Goal: Transaction & Acquisition: Purchase product/service

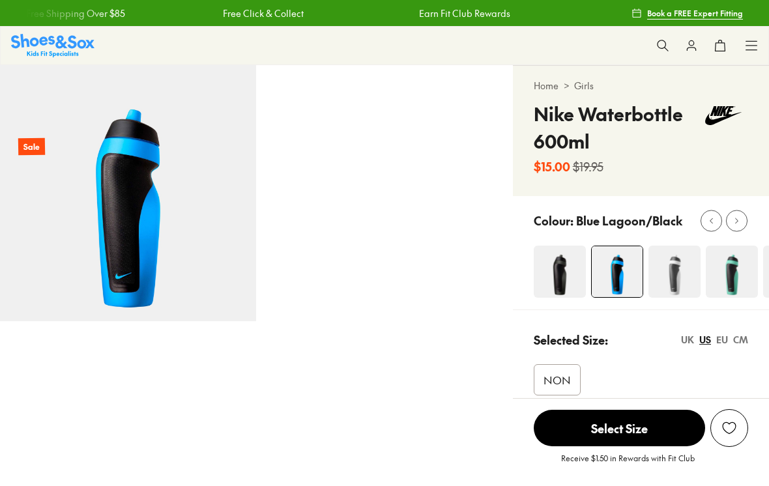
select select "*"
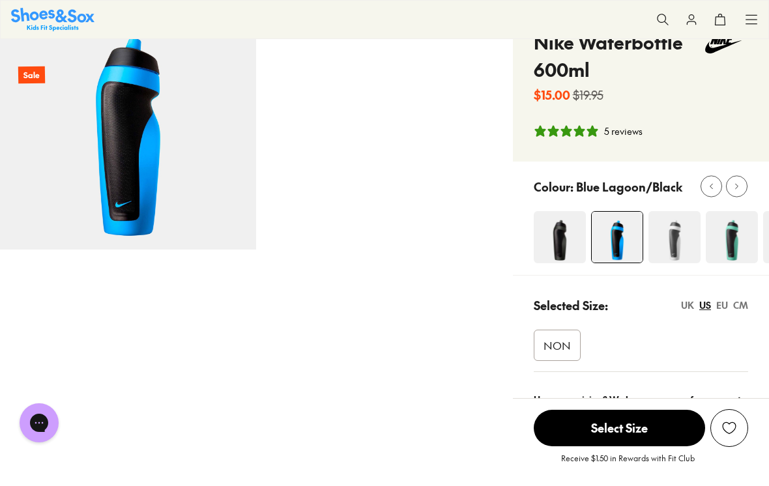
scroll to position [73, 0]
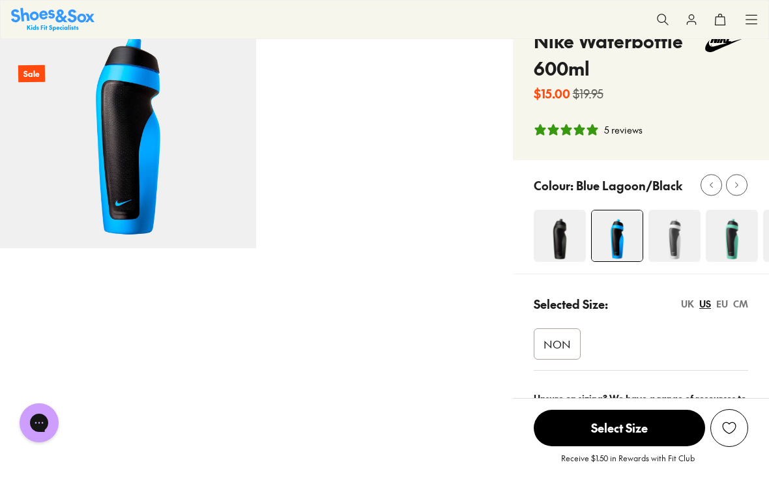
click at [700, 241] on img at bounding box center [674, 236] width 52 height 52
click at [685, 233] on img at bounding box center [674, 236] width 52 height 52
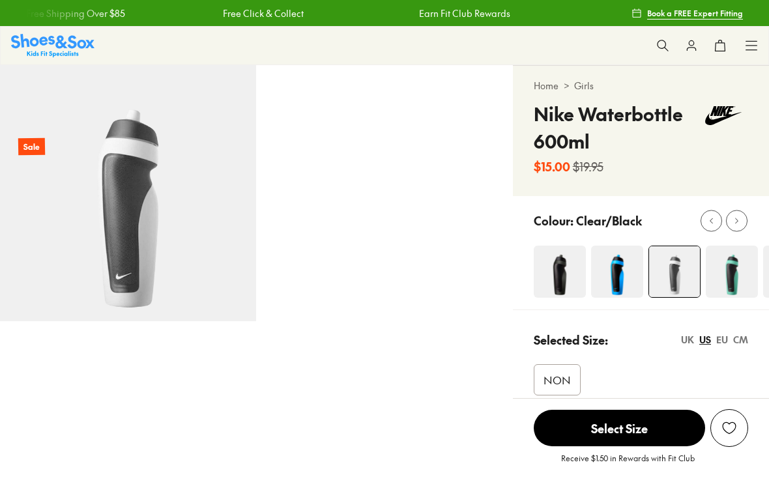
select select "*"
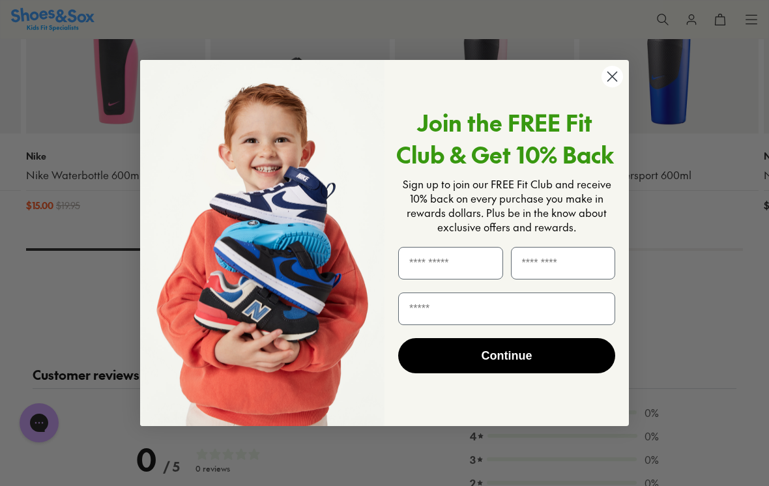
click at [603, 80] on circle "Close dialog" at bounding box center [613, 77] width 22 height 22
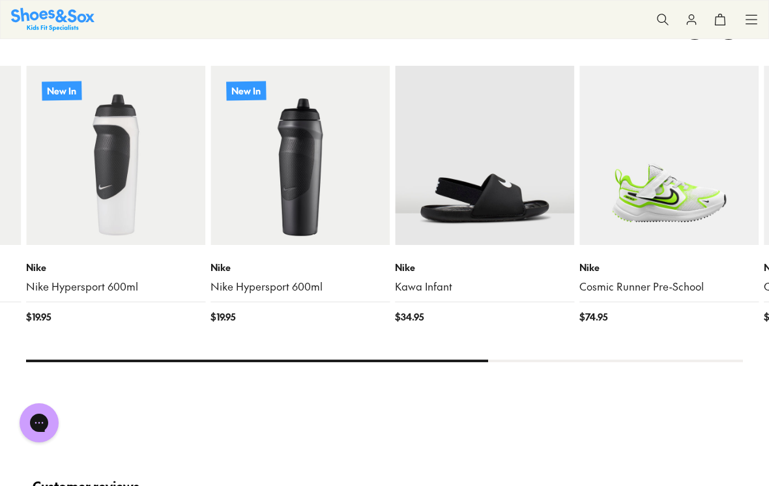
scroll to position [1064, 0]
click at [96, 210] on img at bounding box center [115, 155] width 179 height 179
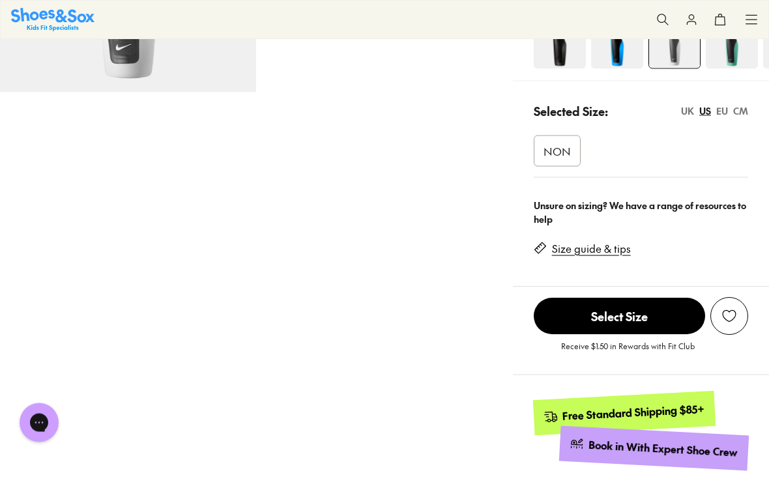
scroll to position [0, 0]
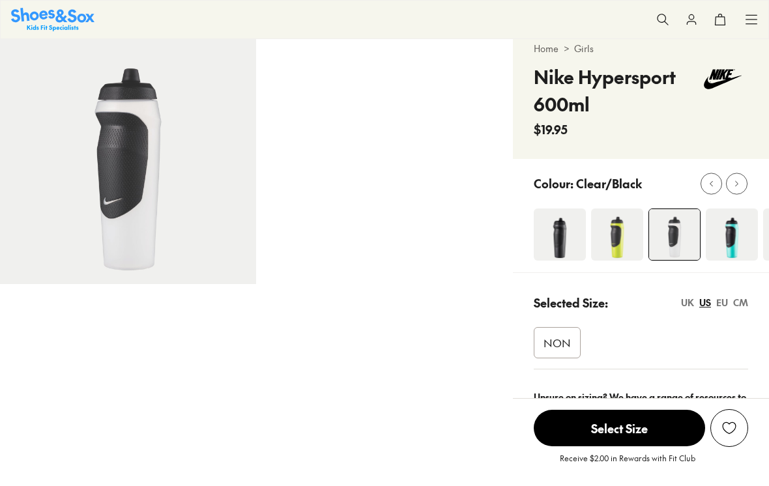
select select "*"
